Goal: Transaction & Acquisition: Purchase product/service

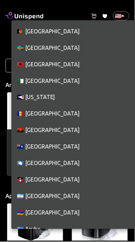
scroll to position [3751, 0]
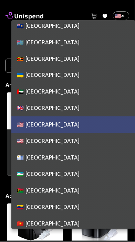
click at [73, 3] on div at bounding box center [67, 121] width 135 height 242
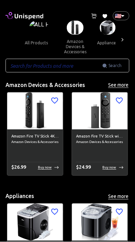
click at [21, 68] on input "text" at bounding box center [53, 66] width 97 height 14
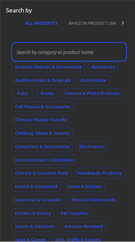
click at [100, 26] on button "AMAZON PRODUCT LINK" at bounding box center [93, 23] width 60 height 16
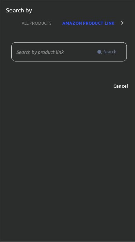
scroll to position [0, 5]
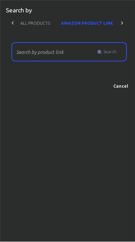
paste input "[URL][DOMAIN_NAME]"
type input "[URL][DOMAIN_NAME]"
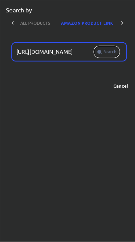
click at [113, 50] on span "Search" at bounding box center [109, 51] width 13 height 7
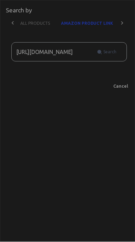
scroll to position [0, 0]
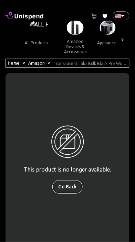
click at [70, 186] on button "Go Back" at bounding box center [68, 187] width 30 height 13
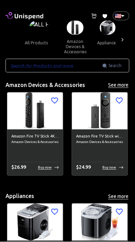
click at [118, 63] on span "Search" at bounding box center [115, 65] width 13 height 7
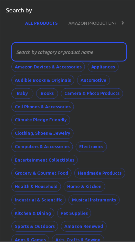
click at [105, 20] on button "AMAZON PRODUCT LINK" at bounding box center [93, 23] width 60 height 16
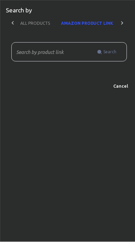
scroll to position [0, 5]
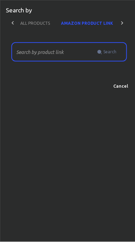
paste input "[URL][DOMAIN_NAME][MEDICAL_DATA]"
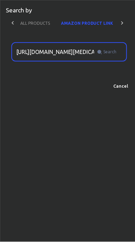
scroll to position [0, 916]
type input "[URL][DOMAIN_NAME][MEDICAL_DATA]"
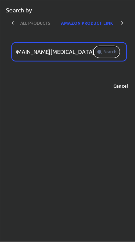
click at [111, 51] on span "Search" at bounding box center [109, 51] width 13 height 7
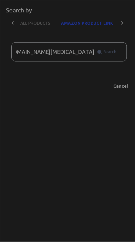
scroll to position [0, 0]
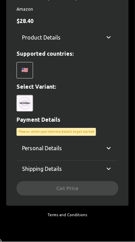
scroll to position [240, 0]
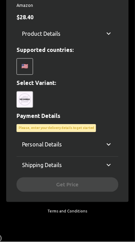
click at [79, 124] on div "Please, enter your delivery details to get started" at bounding box center [55, 128] width 79 height 8
click at [52, 115] on p "Payment Details" at bounding box center [67, 116] width 102 height 8
click at [113, 137] on div "Personal Details" at bounding box center [67, 144] width 102 height 16
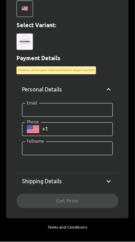
scroll to position [315, 0]
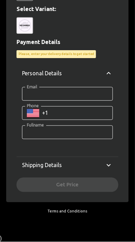
click at [111, 73] on icon at bounding box center [108, 73] width 8 height 8
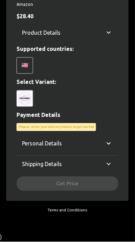
scroll to position [240, 0]
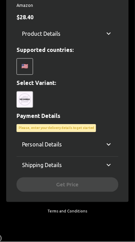
click at [114, 161] on div "Shipping Details" at bounding box center [67, 165] width 102 height 16
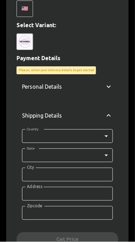
scroll to position [298, 0]
click at [113, 84] on div "Personal Details" at bounding box center [67, 86] width 102 height 16
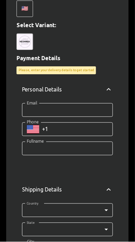
click at [53, 110] on input "Email" at bounding box center [67, 110] width 91 height 14
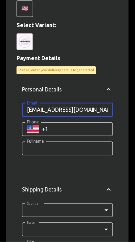
type input "[EMAIL_ADDRESS][DOMAIN_NAME]"
click at [64, 129] on input "Phone" at bounding box center [77, 129] width 71 height 14
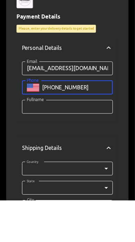
type input "[PHONE_NUMBER]"
click at [30, 145] on input "Fullname" at bounding box center [67, 149] width 91 height 14
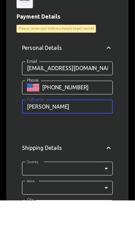
click at [36, 146] on input "[PERSON_NAME]" at bounding box center [67, 149] width 91 height 14
click at [38, 148] on input "[PERSON_NAME]" at bounding box center [67, 149] width 91 height 14
click at [64, 150] on input "[PERSON_NAME]" at bounding box center [67, 149] width 91 height 14
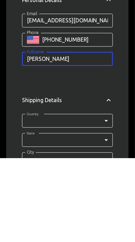
scroll to position [307, 0]
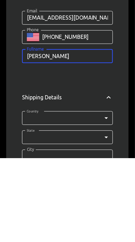
type input "[PERSON_NAME]"
click at [50, 200] on body "0 Cart 0 Favorites 🇺🇸 US ​ all products amazon devices & accessories appliances…" at bounding box center [67, 28] width 135 height 670
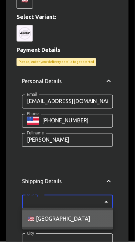
click at [67, 217] on li "🇺🇸 [GEOGRAPHIC_DATA]" at bounding box center [67, 219] width 91 height 16
type input "US"
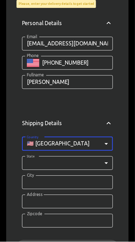
scroll to position [365, 0]
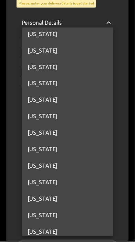
scroll to position [638, 0]
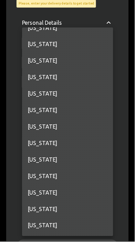
click at [54, 176] on li "[US_STATE]" at bounding box center [67, 176] width 91 height 16
type input "WA"
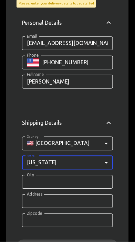
click at [51, 181] on input "City" at bounding box center [67, 182] width 91 height 14
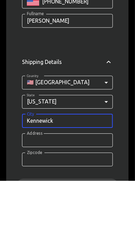
scroll to position [365, 0]
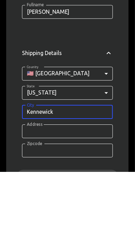
type input "Kennewick"
click at [29, 198] on input "Address" at bounding box center [67, 202] width 91 height 14
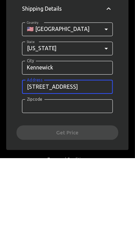
scroll to position [396, 0]
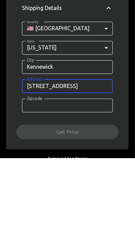
type input "[STREET_ADDRESS]"
click at [29, 188] on input "Zipcode" at bounding box center [67, 190] width 91 height 14
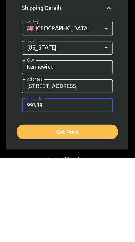
type input "99338"
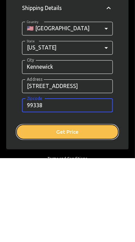
click at [85, 216] on button "Get Price" at bounding box center [67, 216] width 102 height 14
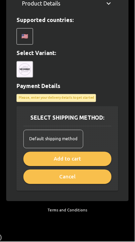
scroll to position [269, 0]
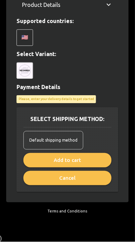
click at [71, 137] on span "Default shipping method" at bounding box center [53, 140] width 48 height 7
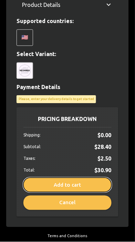
click at [79, 182] on button "Add to cart" at bounding box center [67, 185] width 88 height 14
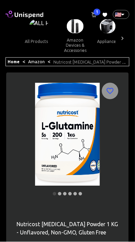
scroll to position [0, 0]
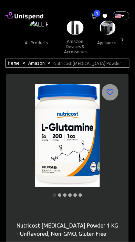
click at [97, 12] on span "1" at bounding box center [96, 13] width 7 height 7
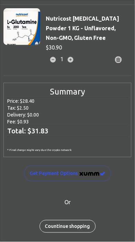
scroll to position [15, 0]
click at [88, 172] on img "image" at bounding box center [92, 174] width 26 height 4
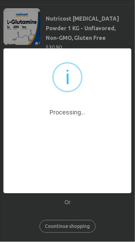
scroll to position [0, 0]
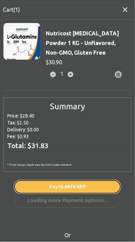
click at [82, 184] on span "10.6974 XRP" at bounding box center [71, 186] width 28 height 5
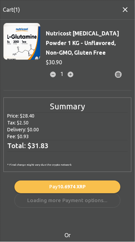
scroll to position [33, 0]
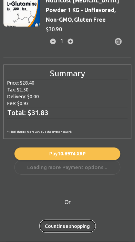
click at [78, 227] on button "Countinue shopping" at bounding box center [68, 226] width 56 height 13
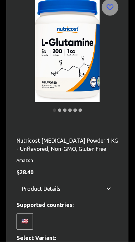
scroll to position [0, 0]
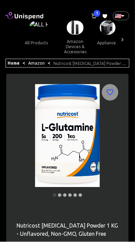
click at [14, 61] on link "Home" at bounding box center [14, 63] width 12 height 4
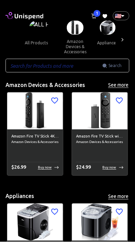
click at [119, 67] on span "Search" at bounding box center [115, 65] width 13 height 7
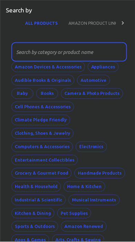
click at [98, 22] on button "AMAZON PRODUCT LINK" at bounding box center [93, 23] width 60 height 16
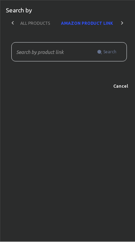
scroll to position [0, 5]
click at [40, 54] on input "text" at bounding box center [52, 51] width 83 height 19
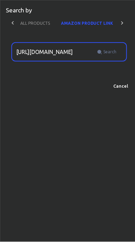
scroll to position [0, 923]
type input "[URL][DOMAIN_NAME]"
click at [114, 51] on span "Search" at bounding box center [109, 51] width 13 height 7
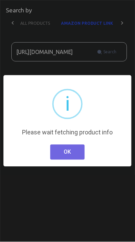
scroll to position [0, 0]
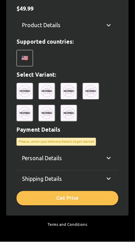
scroll to position [287, 0]
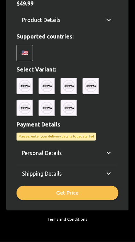
click at [111, 149] on icon at bounding box center [108, 153] width 8 height 8
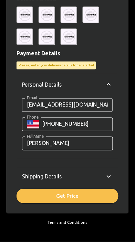
scroll to position [361, 0]
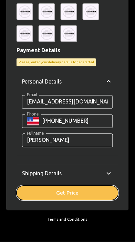
click at [83, 187] on button "Get Price" at bounding box center [67, 193] width 102 height 14
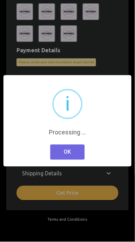
scroll to position [316, 0]
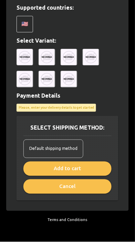
click at [71, 145] on span "Default shipping method" at bounding box center [53, 148] width 48 height 7
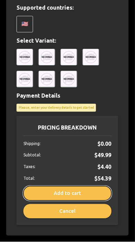
click at [78, 186] on button "Add to cart" at bounding box center [67, 193] width 88 height 14
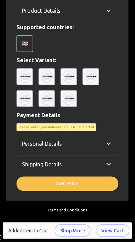
scroll to position [287, 0]
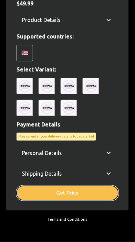
click at [82, 186] on button "Get Price" at bounding box center [67, 193] width 102 height 14
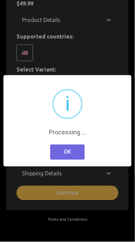
click at [71, 148] on button "OK" at bounding box center [67, 152] width 34 height 15
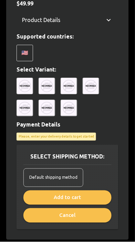
click at [72, 168] on div "Default shipping method" at bounding box center [53, 177] width 60 height 19
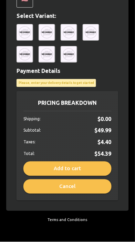
scroll to position [341, 0]
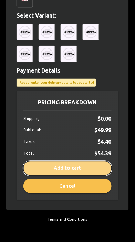
click at [87, 161] on button "Add to cart" at bounding box center [67, 168] width 88 height 14
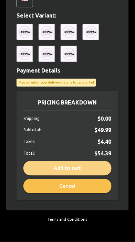
scroll to position [287, 0]
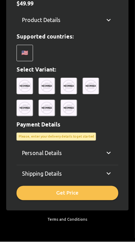
click at [114, 230] on button "View Cart" at bounding box center [101, 230] width 25 height 7
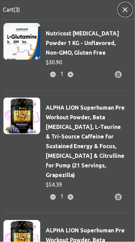
click at [125, 10] on icon "button" at bounding box center [125, 9] width 5 height 5
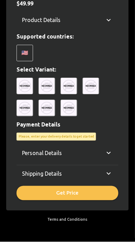
click at [110, 169] on icon at bounding box center [108, 173] width 8 height 8
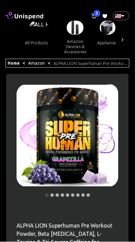
scroll to position [0, 0]
click at [97, 13] on span "3" at bounding box center [96, 13] width 7 height 7
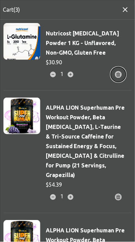
click at [121, 73] on circle "button" at bounding box center [118, 74] width 7 height 7
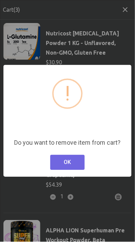
click at [73, 162] on button "OK" at bounding box center [67, 162] width 34 height 15
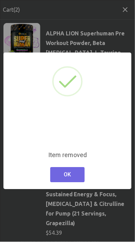
click at [75, 175] on button "OK" at bounding box center [67, 174] width 34 height 15
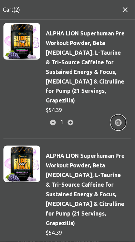
click at [119, 115] on button "button" at bounding box center [118, 122] width 15 height 15
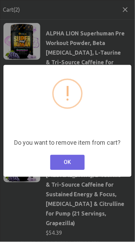
click at [72, 164] on button "OK" at bounding box center [67, 162] width 34 height 15
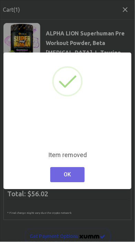
click at [74, 174] on button "OK" at bounding box center [67, 174] width 34 height 15
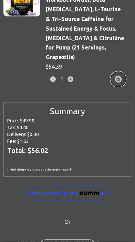
scroll to position [53, 0]
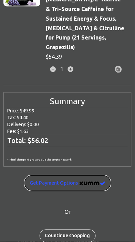
click at [83, 182] on img "image" at bounding box center [92, 184] width 26 height 4
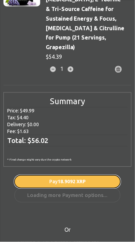
click at [95, 176] on button "Pay 18.9092 XRP" at bounding box center [67, 182] width 106 height 13
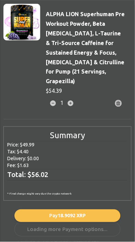
scroll to position [0, 0]
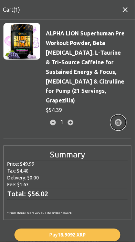
click at [123, 115] on button "button" at bounding box center [118, 122] width 15 height 15
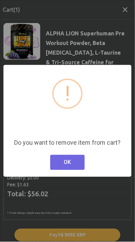
click at [77, 163] on button "OK" at bounding box center [67, 162] width 34 height 15
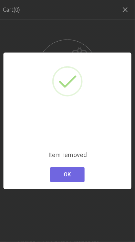
click at [77, 176] on button "OK" at bounding box center [67, 174] width 34 height 15
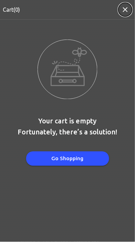
click at [125, 9] on icon "button" at bounding box center [125, 9] width 5 height 5
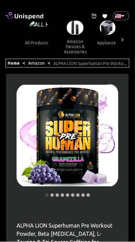
click at [14, 61] on link "Home" at bounding box center [14, 63] width 12 height 4
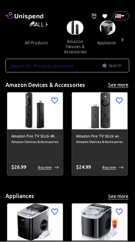
click at [120, 61] on div "​ Search ​" at bounding box center [67, 66] width 124 height 14
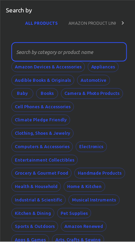
click at [97, 21] on button "AMAZON PRODUCT LINK" at bounding box center [93, 23] width 60 height 16
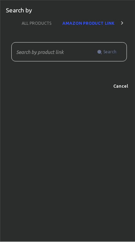
scroll to position [0, 5]
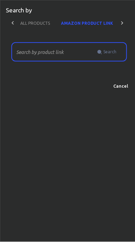
paste input "[URL][DOMAIN_NAME]"
type input "[URL][DOMAIN_NAME]"
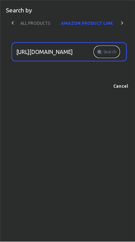
click at [113, 52] on span "Search" at bounding box center [109, 51] width 13 height 7
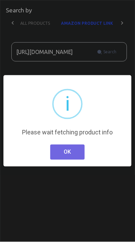
scroll to position [0, 0]
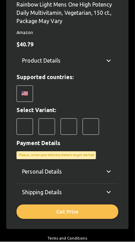
scroll to position [249, 0]
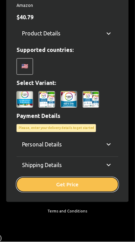
click at [83, 183] on button "Get Price" at bounding box center [67, 185] width 102 height 14
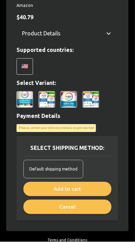
click at [69, 166] on span "Default shipping method" at bounding box center [53, 169] width 48 height 7
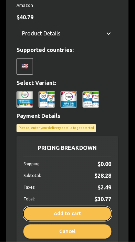
click at [83, 211] on button "Add to cart" at bounding box center [67, 214] width 88 height 14
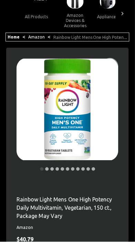
scroll to position [0, 0]
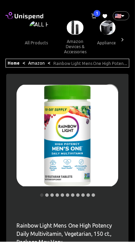
click at [96, 13] on span "1" at bounding box center [96, 13] width 7 height 7
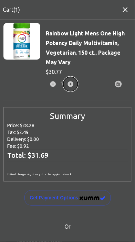
click at [72, 83] on icon "button" at bounding box center [71, 84] width 6 height 6
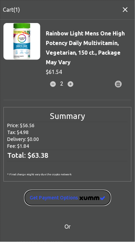
click at [77, 196] on span "Get Payment options" at bounding box center [67, 198] width 75 height 9
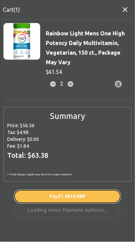
click at [82, 195] on span "21.3814 XRP" at bounding box center [71, 196] width 28 height 5
